Goal: Entertainment & Leisure: Consume media (video, audio)

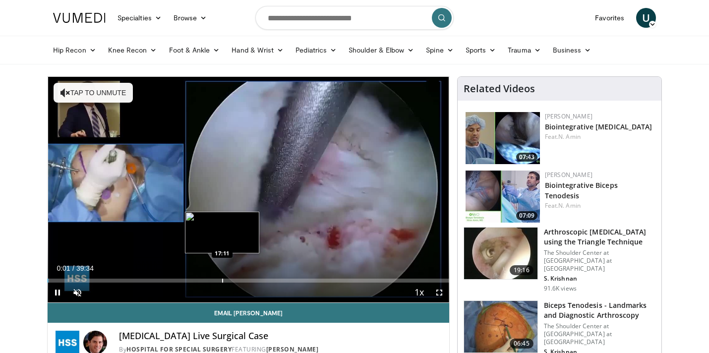
click at [222, 281] on div "Loaded : 0.42% 00:01 17:11" at bounding box center [249, 281] width 402 height 4
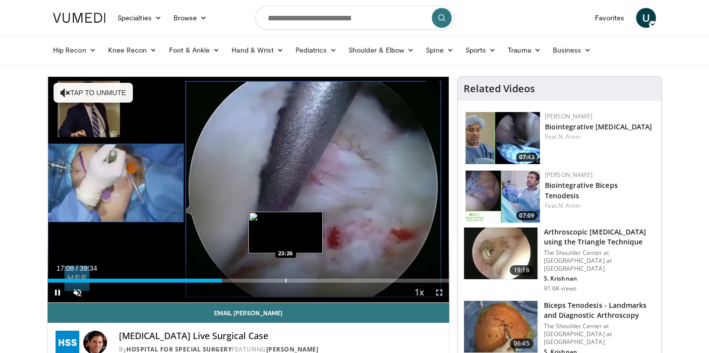
click at [286, 278] on div "Loaded : 43.42% 17:09 23:26" at bounding box center [249, 277] width 402 height 9
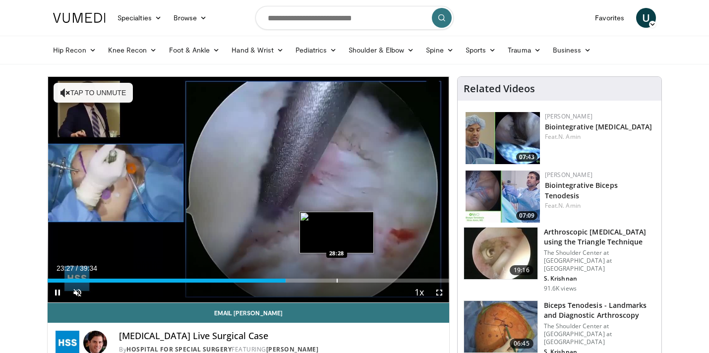
click at [337, 278] on div "Loaded : 59.44% 23:27 28:28" at bounding box center [249, 277] width 402 height 9
